Goal: Find contact information

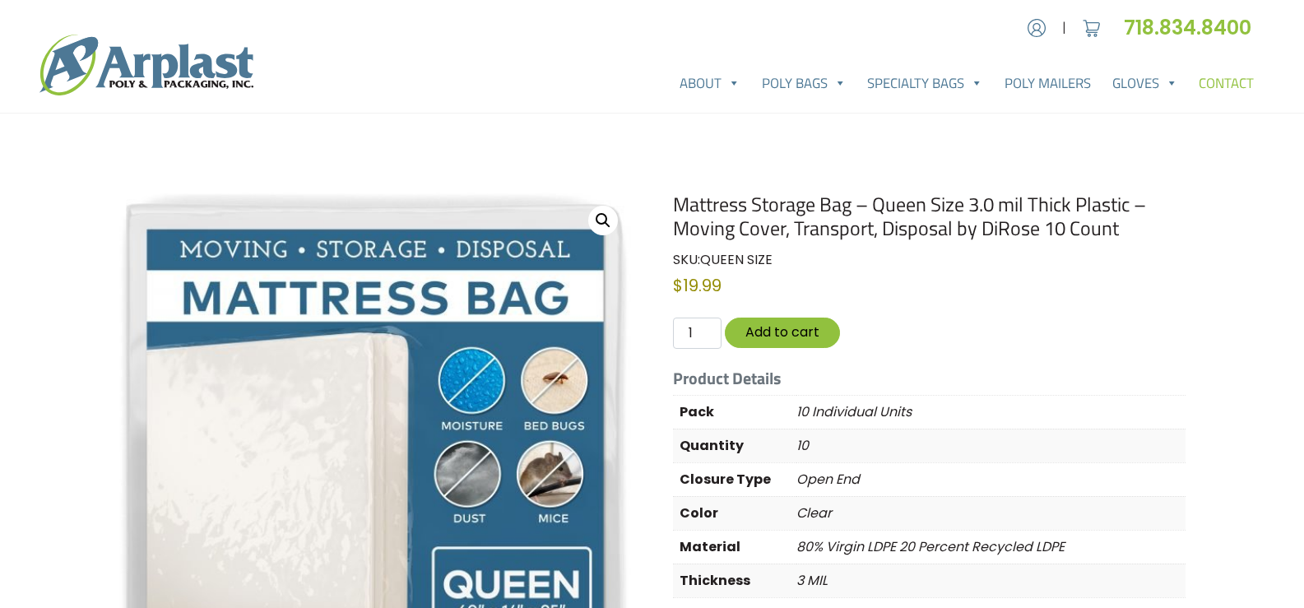
click at [1212, 86] on link "Contact" at bounding box center [1226, 83] width 77 height 33
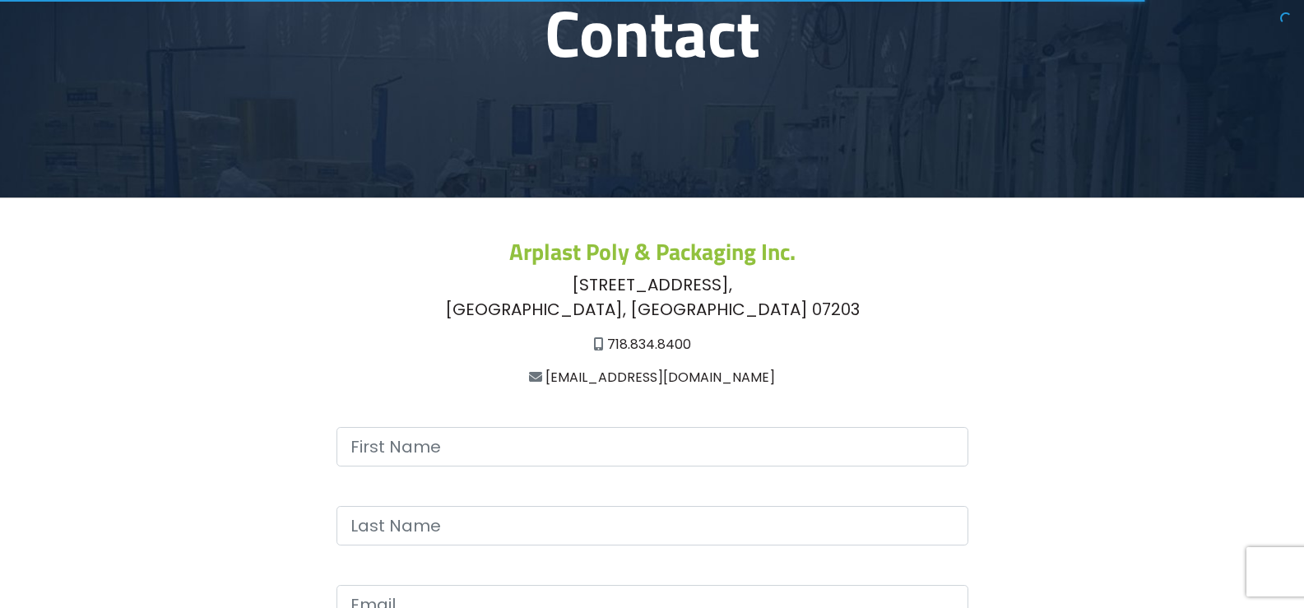
scroll to position [247, 0]
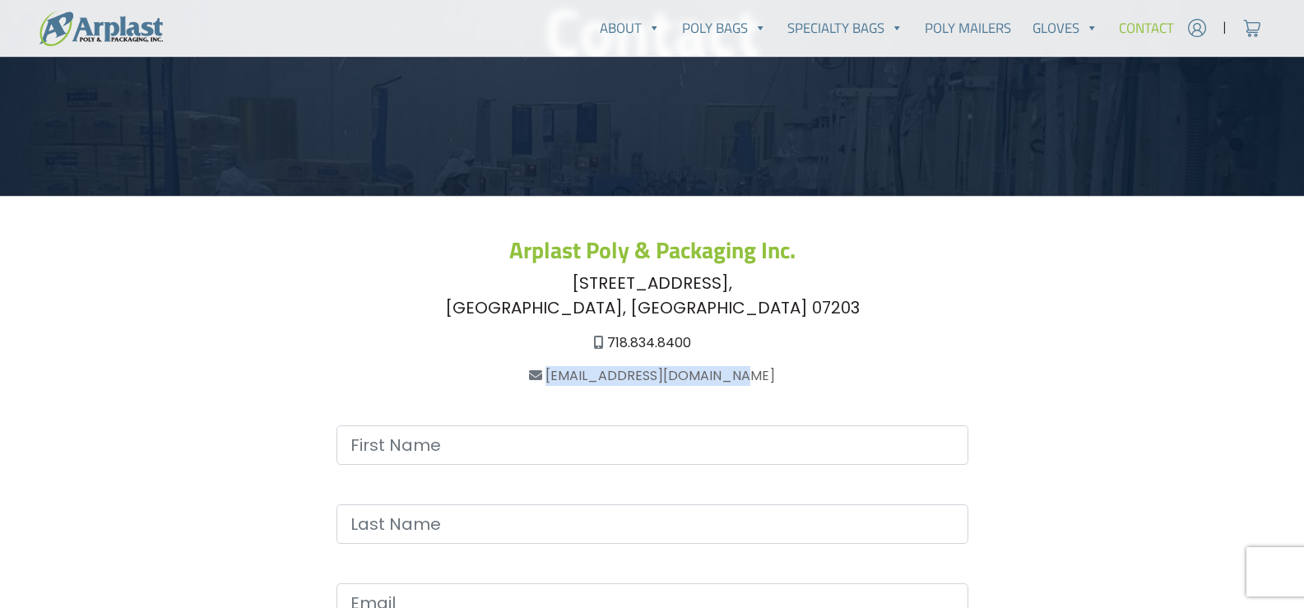
drag, startPoint x: 790, startPoint y: 370, endPoint x: 567, endPoint y: 374, distance: 223.0
click at [567, 374] on div "[EMAIL_ADDRESS][DOMAIN_NAME]" at bounding box center [652, 376] width 1066 height 20
copy link "[EMAIL_ADDRESS][DOMAIN_NAME]"
